Goal: Task Accomplishment & Management: Manage account settings

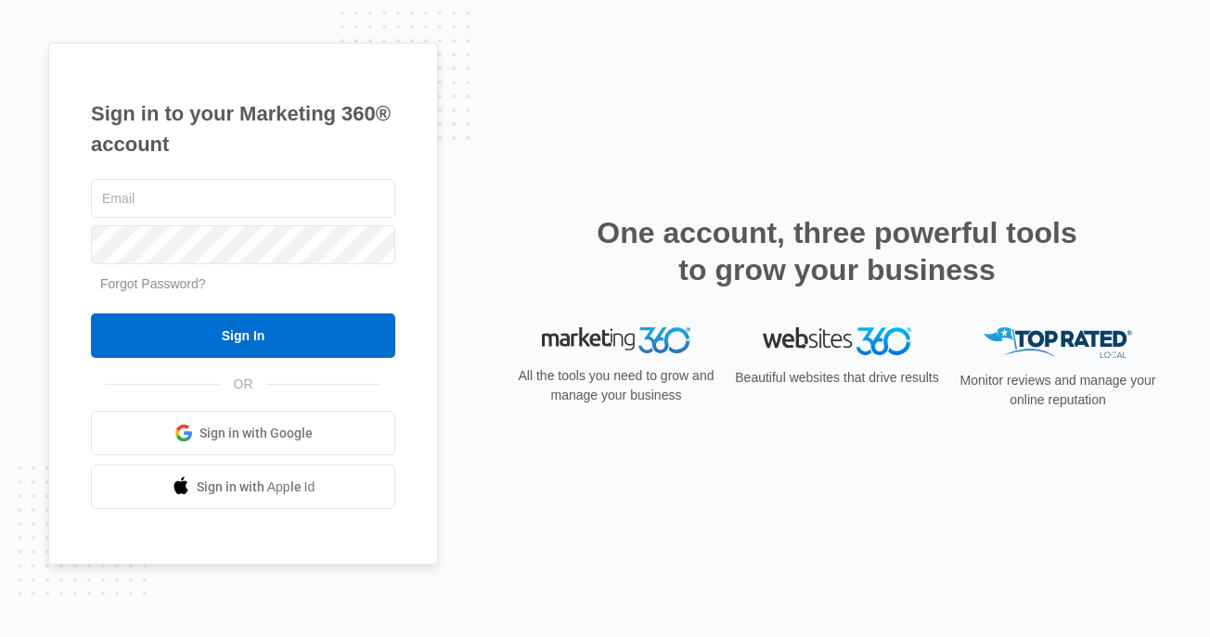
type input "[EMAIL_ADDRESS][DOMAIN_NAME]"
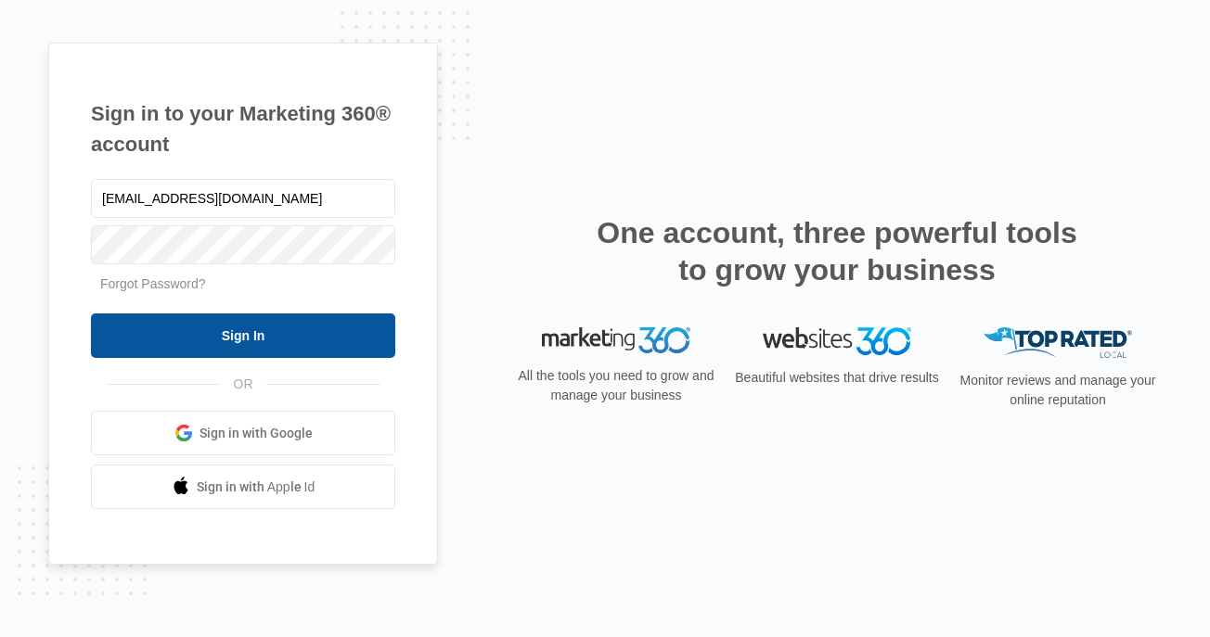
click at [287, 331] on input "Sign In" at bounding box center [243, 336] width 304 height 45
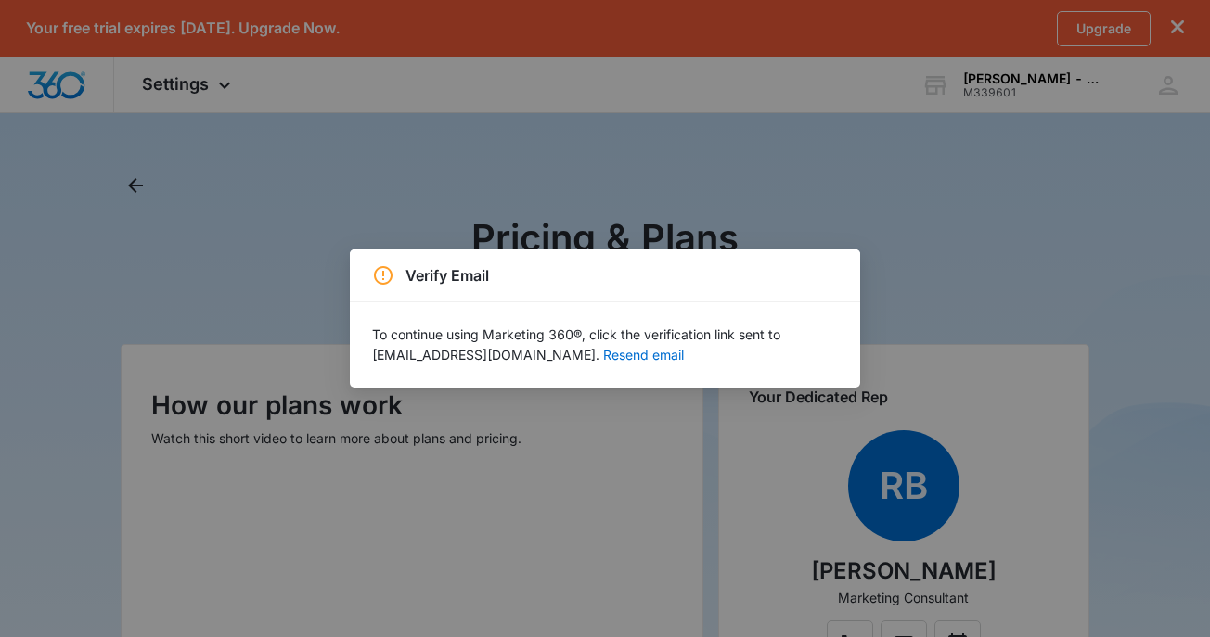
click at [769, 205] on div "Verify Email To continue using Marketing 360®, click the verification link sent…" at bounding box center [605, 318] width 1210 height 637
click at [603, 353] on button "Resend email" at bounding box center [643, 355] width 81 height 13
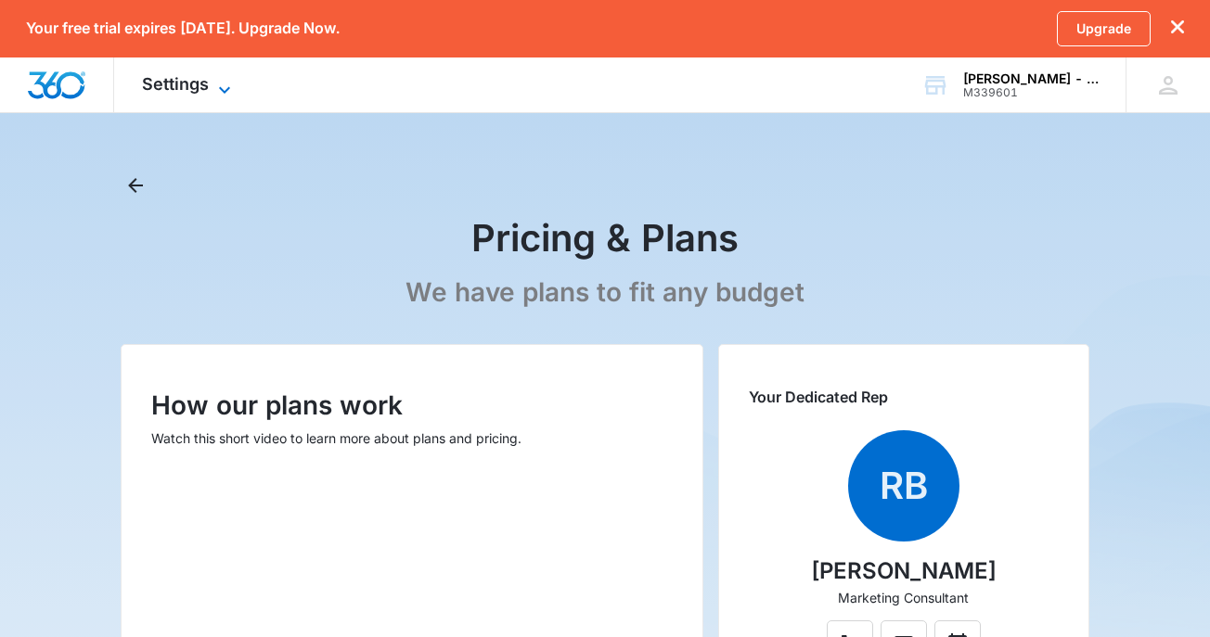
click at [217, 89] on icon at bounding box center [224, 90] width 22 height 22
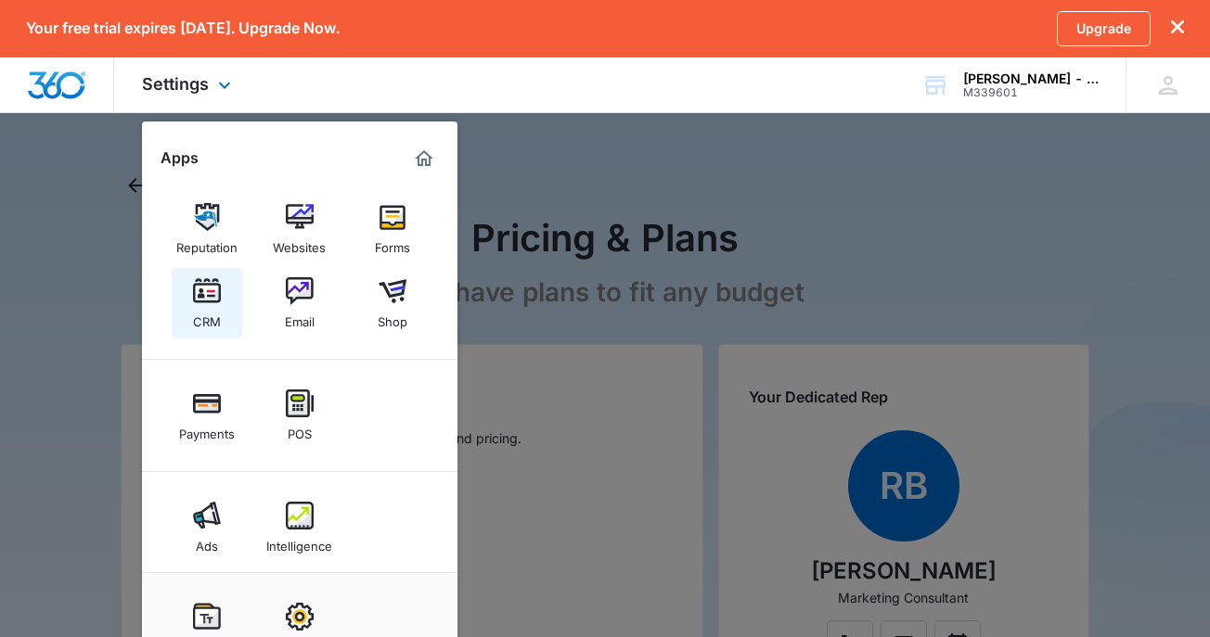
click at [205, 301] on img at bounding box center [207, 291] width 28 height 28
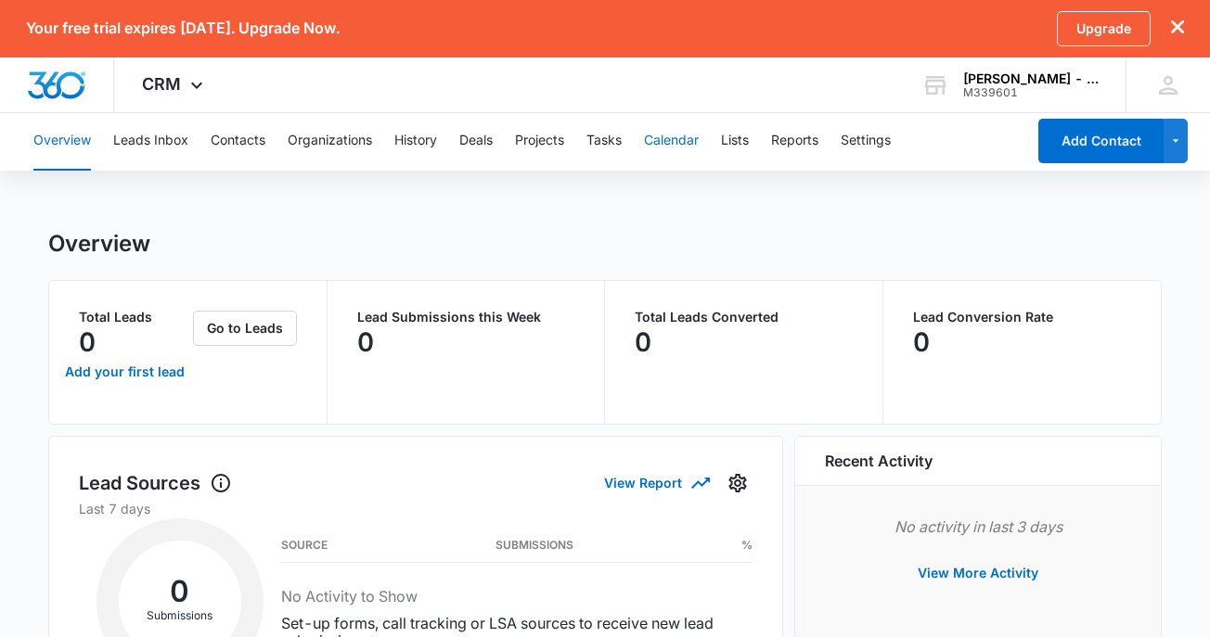
click at [680, 150] on button "Calendar" at bounding box center [671, 140] width 55 height 59
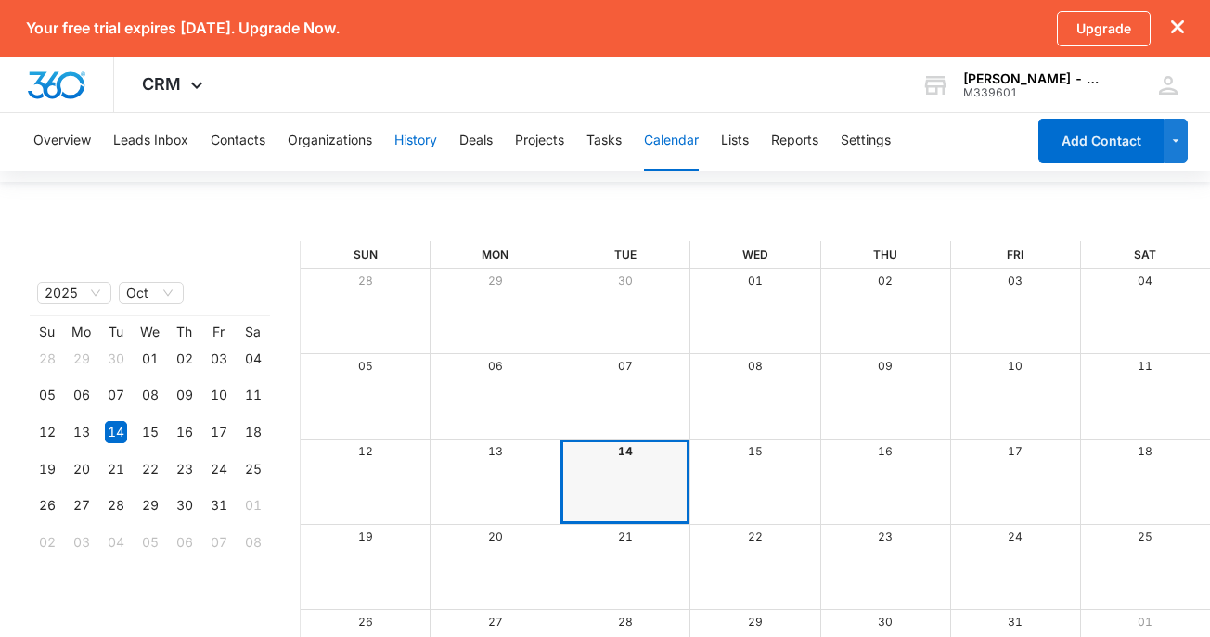
click at [420, 137] on button "History" at bounding box center [415, 140] width 43 height 59
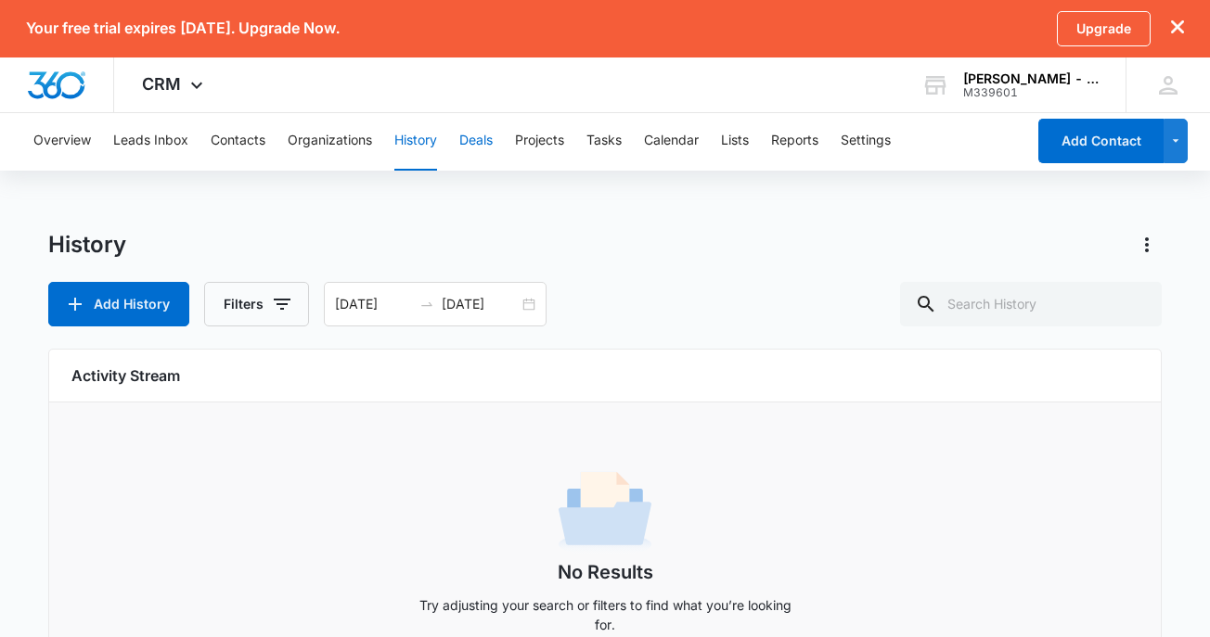
click at [484, 139] on button "Deals" at bounding box center [475, 140] width 33 height 59
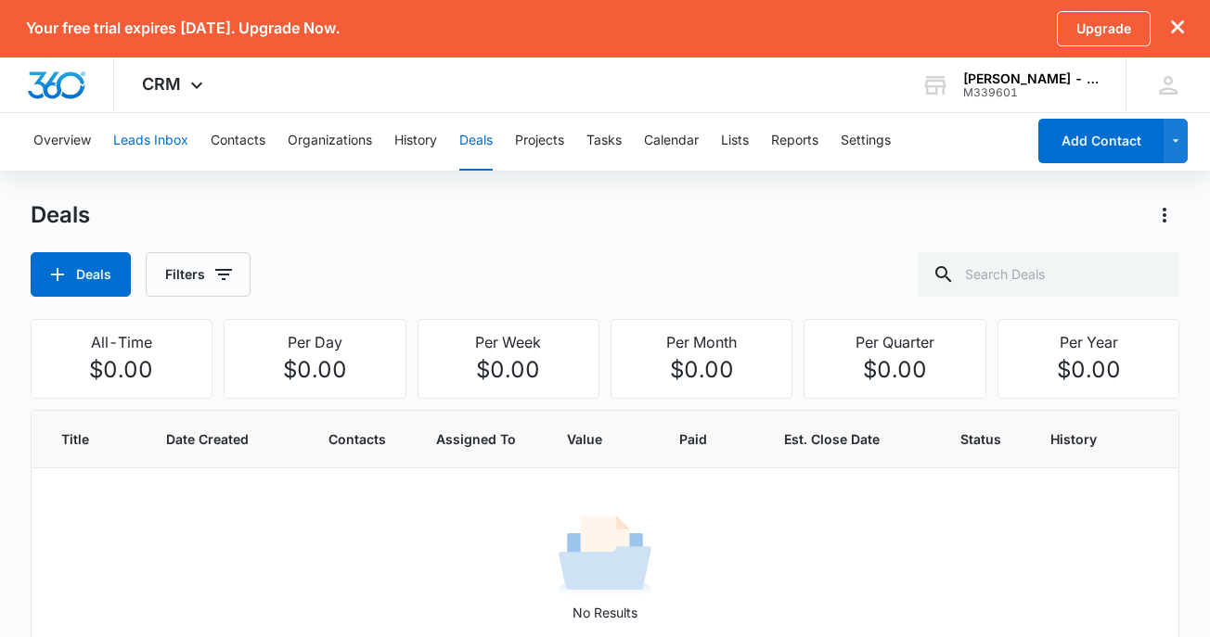
click at [162, 144] on button "Leads Inbox" at bounding box center [150, 140] width 75 height 59
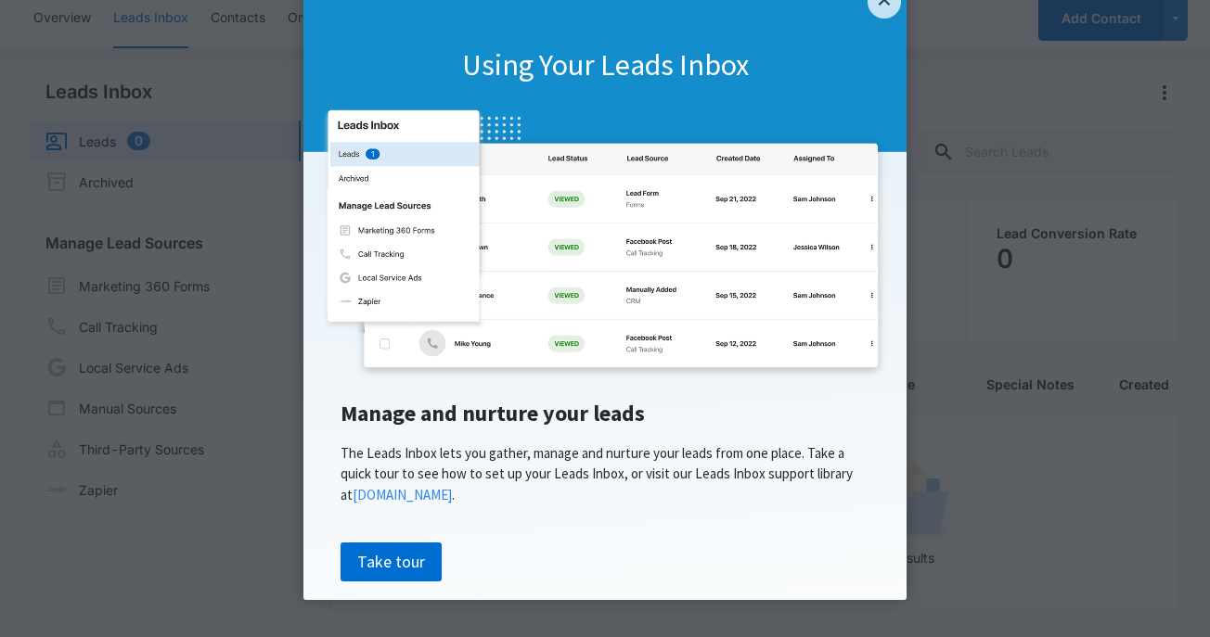
scroll to position [151, 0]
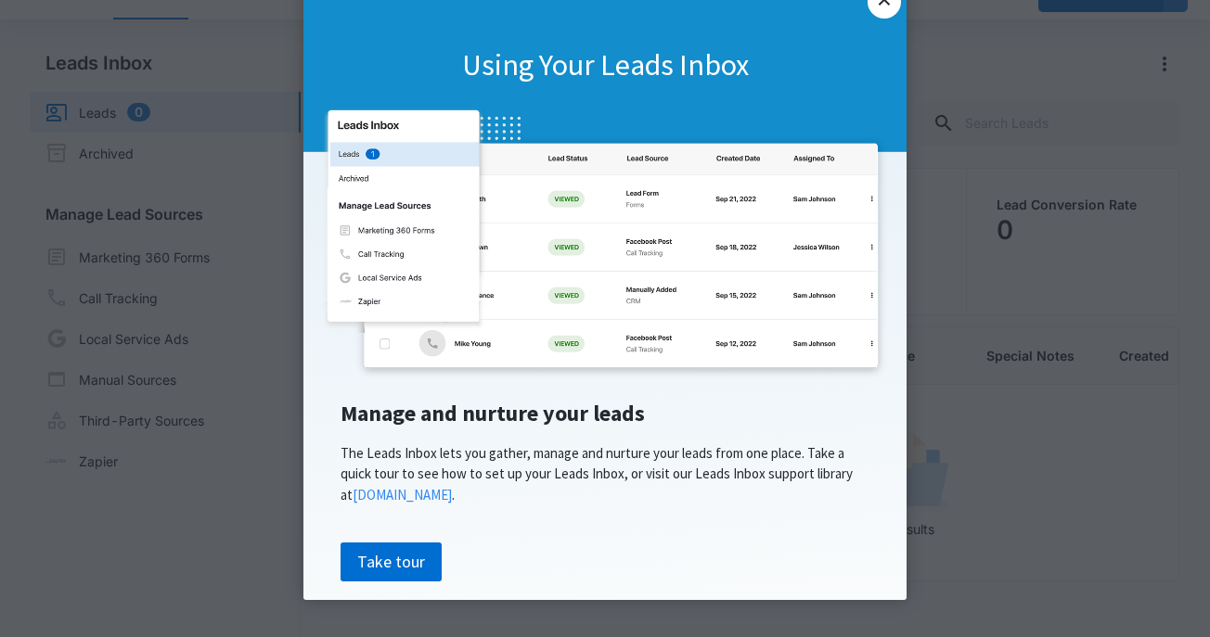
click at [888, 4] on link "×" at bounding box center [883, 1] width 33 height 33
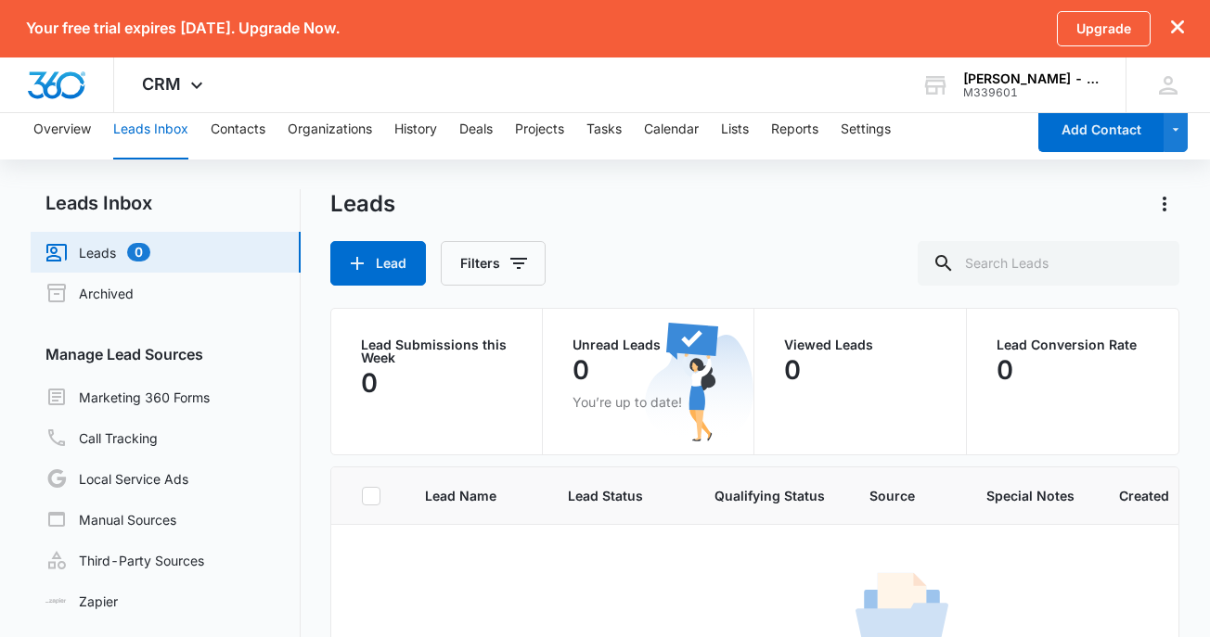
scroll to position [0, 0]
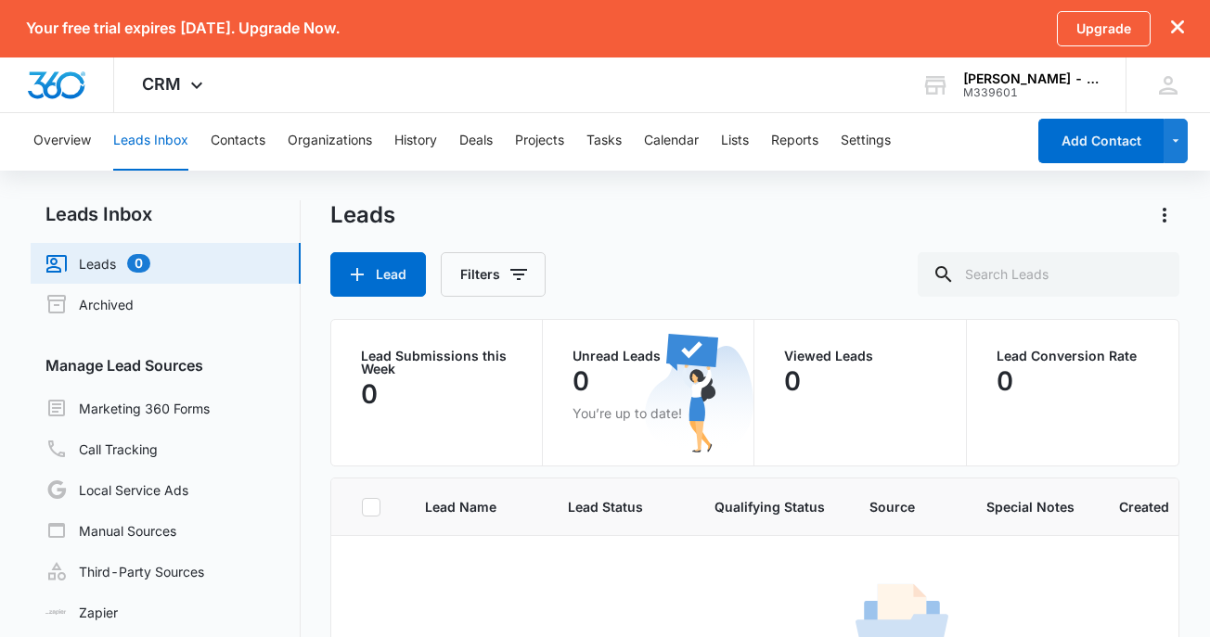
click at [642, 284] on div "Lead Filters" at bounding box center [755, 274] width 850 height 45
click at [675, 238] on div "Leads Lead Filters" at bounding box center [755, 248] width 850 height 96
click at [624, 232] on div "Leads Lead Filters" at bounding box center [755, 248] width 850 height 96
click at [349, 140] on button "Organizations" at bounding box center [330, 140] width 84 height 59
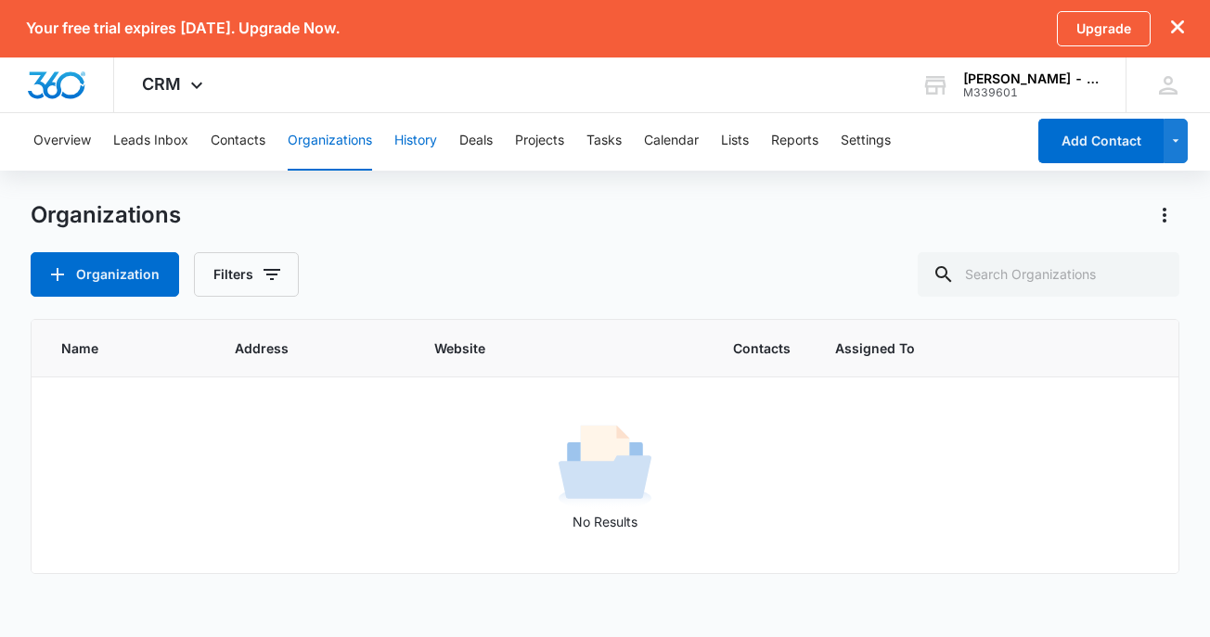
click at [424, 137] on button "History" at bounding box center [415, 140] width 43 height 59
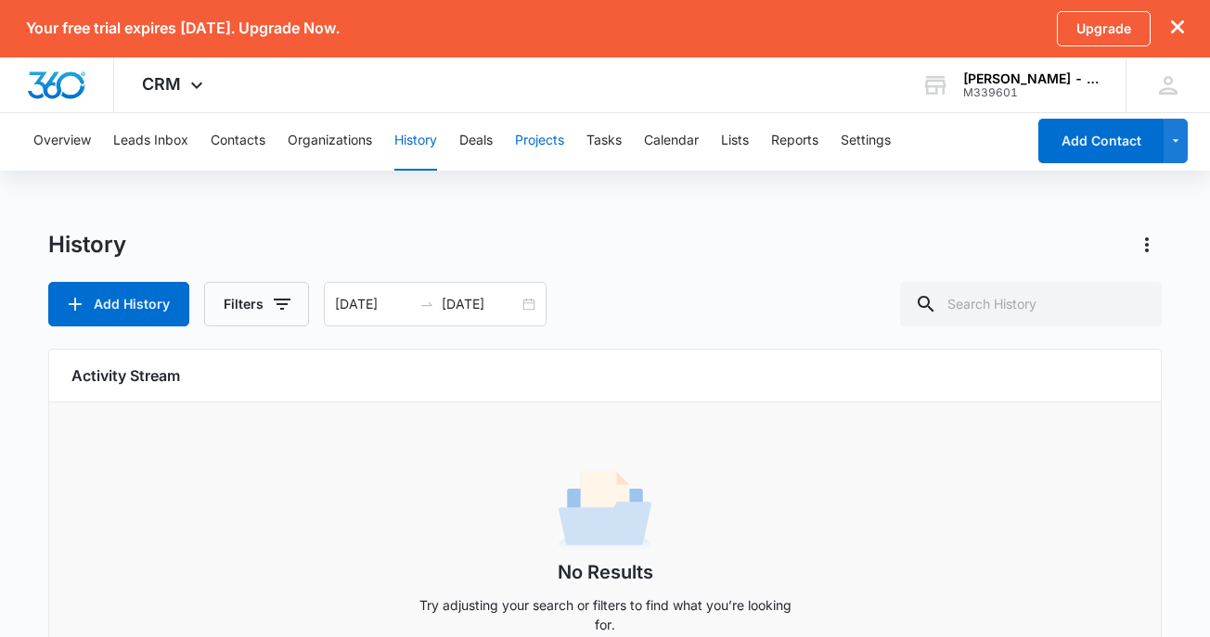
click at [554, 140] on button "Projects" at bounding box center [539, 140] width 49 height 59
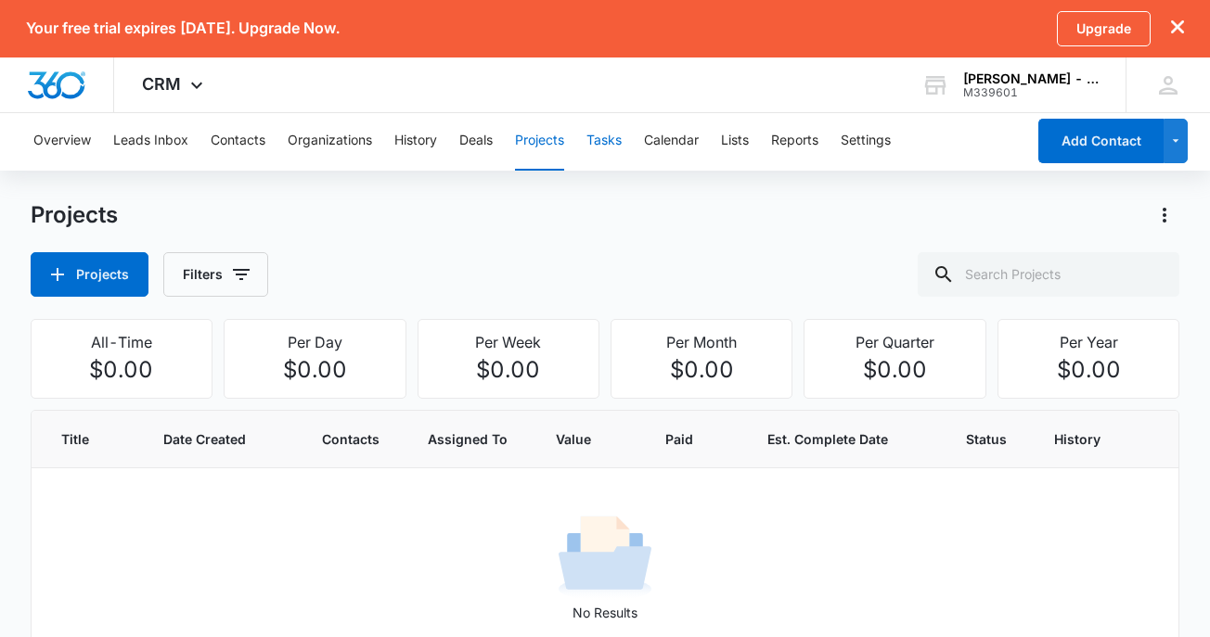
click at [611, 142] on button "Tasks" at bounding box center [603, 140] width 35 height 59
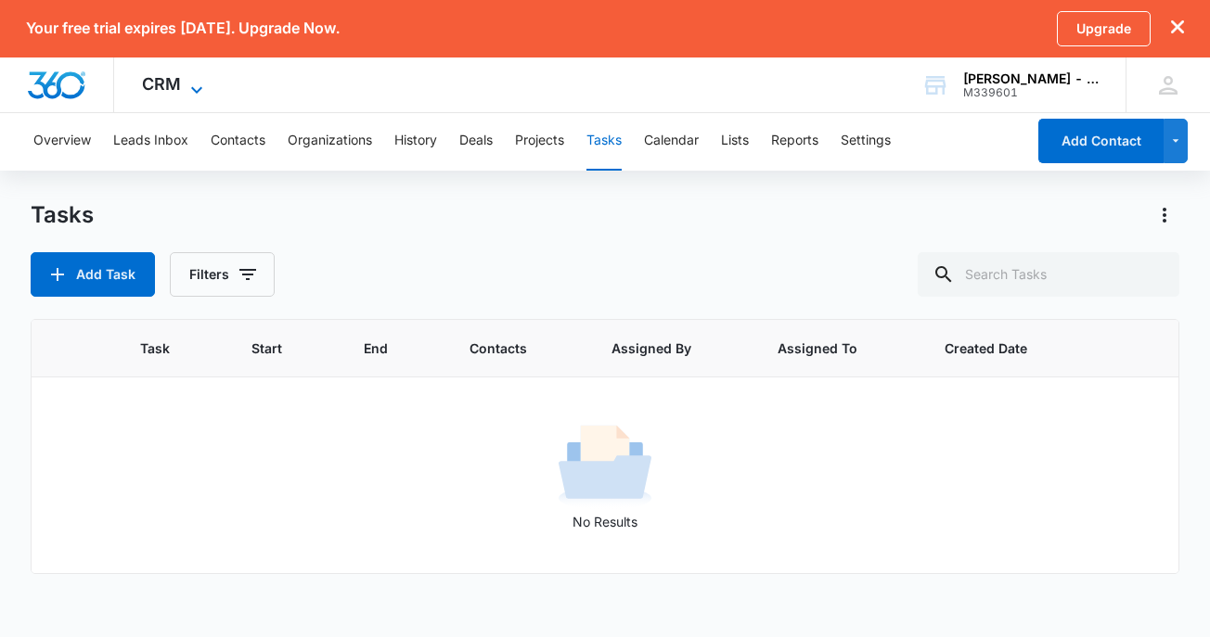
click at [199, 86] on icon at bounding box center [197, 90] width 22 height 22
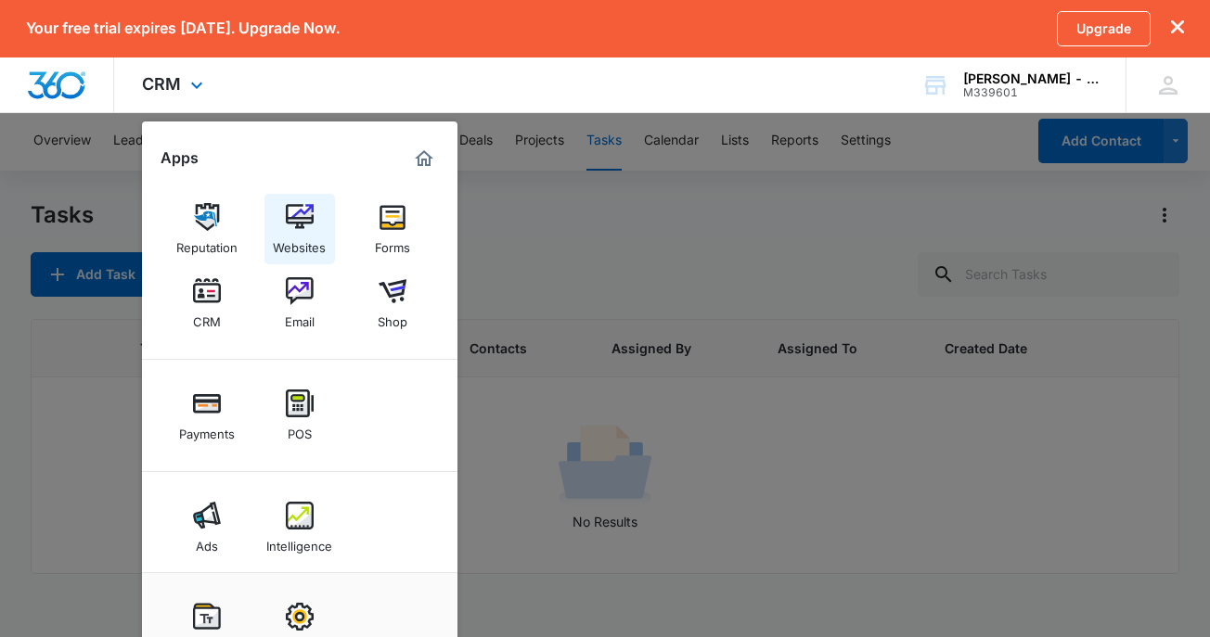
click at [304, 219] on img at bounding box center [300, 217] width 28 height 28
